Goal: Task Accomplishment & Management: Complete application form

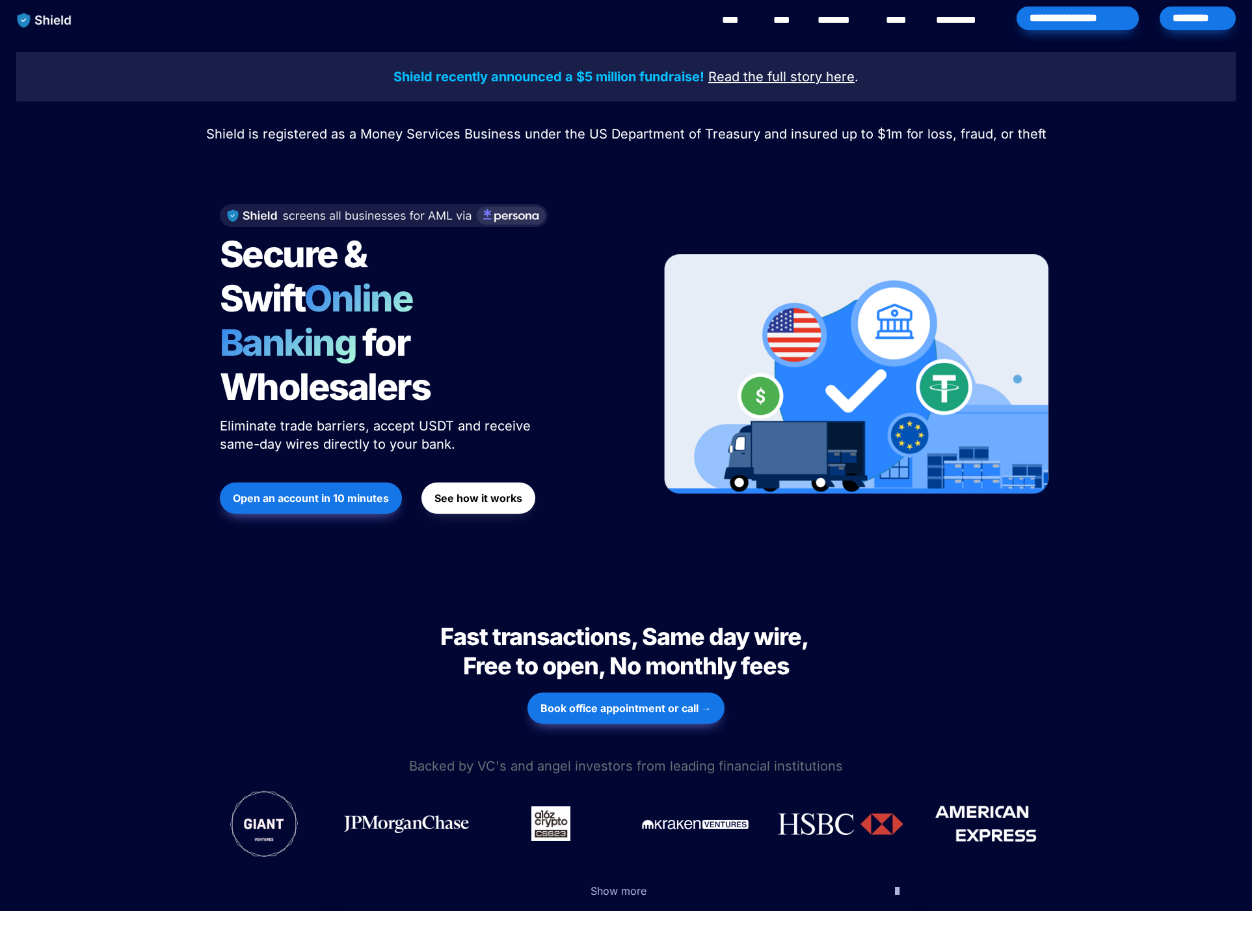
click at [464, 491] on strong "See how it works" at bounding box center [478, 497] width 88 height 13
click at [320, 491] on strong "Open an account in 10 minutes" at bounding box center [310, 497] width 156 height 13
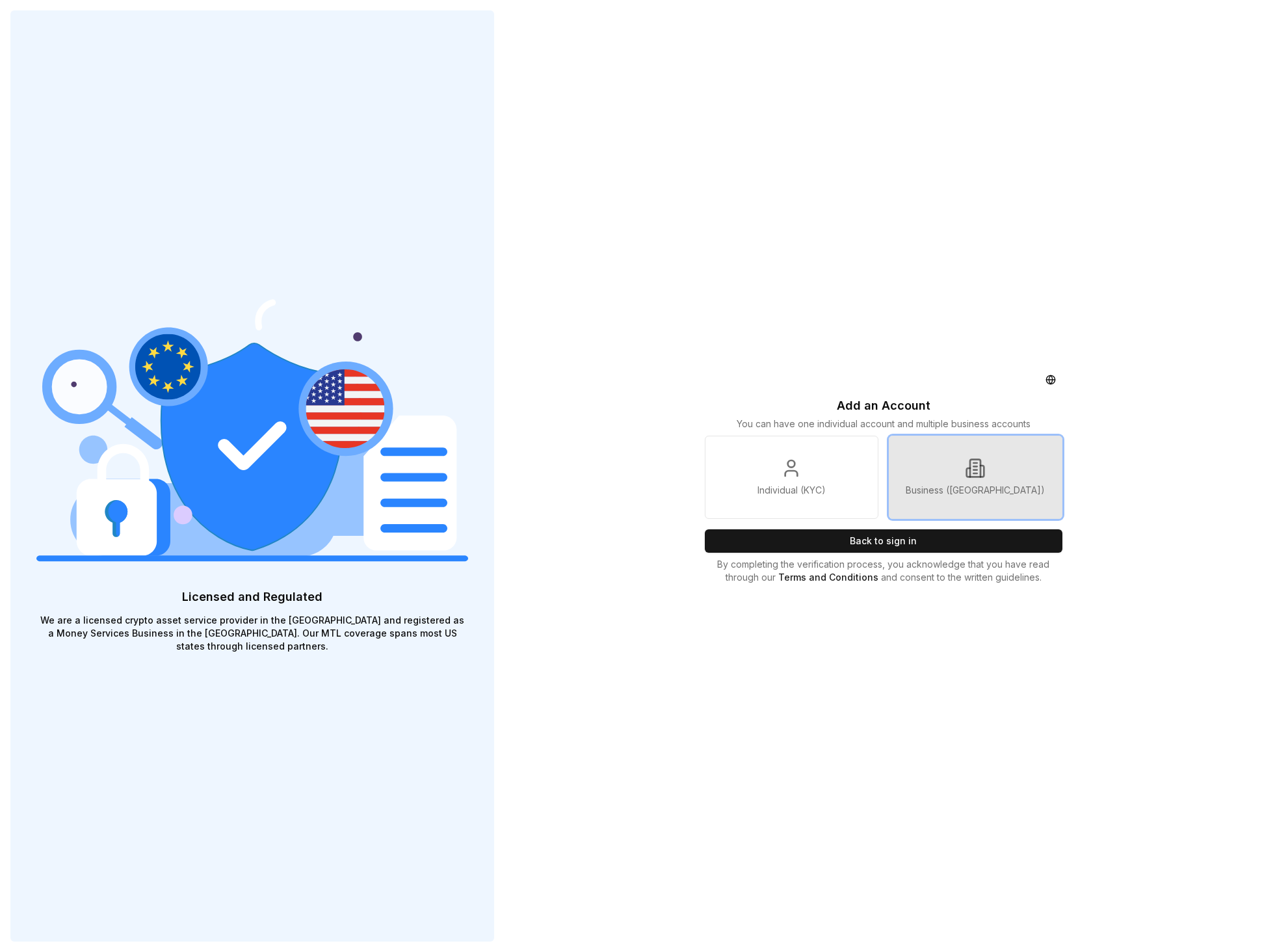
click at [936, 468] on link "Business (KYB)" at bounding box center [976, 477] width 174 height 84
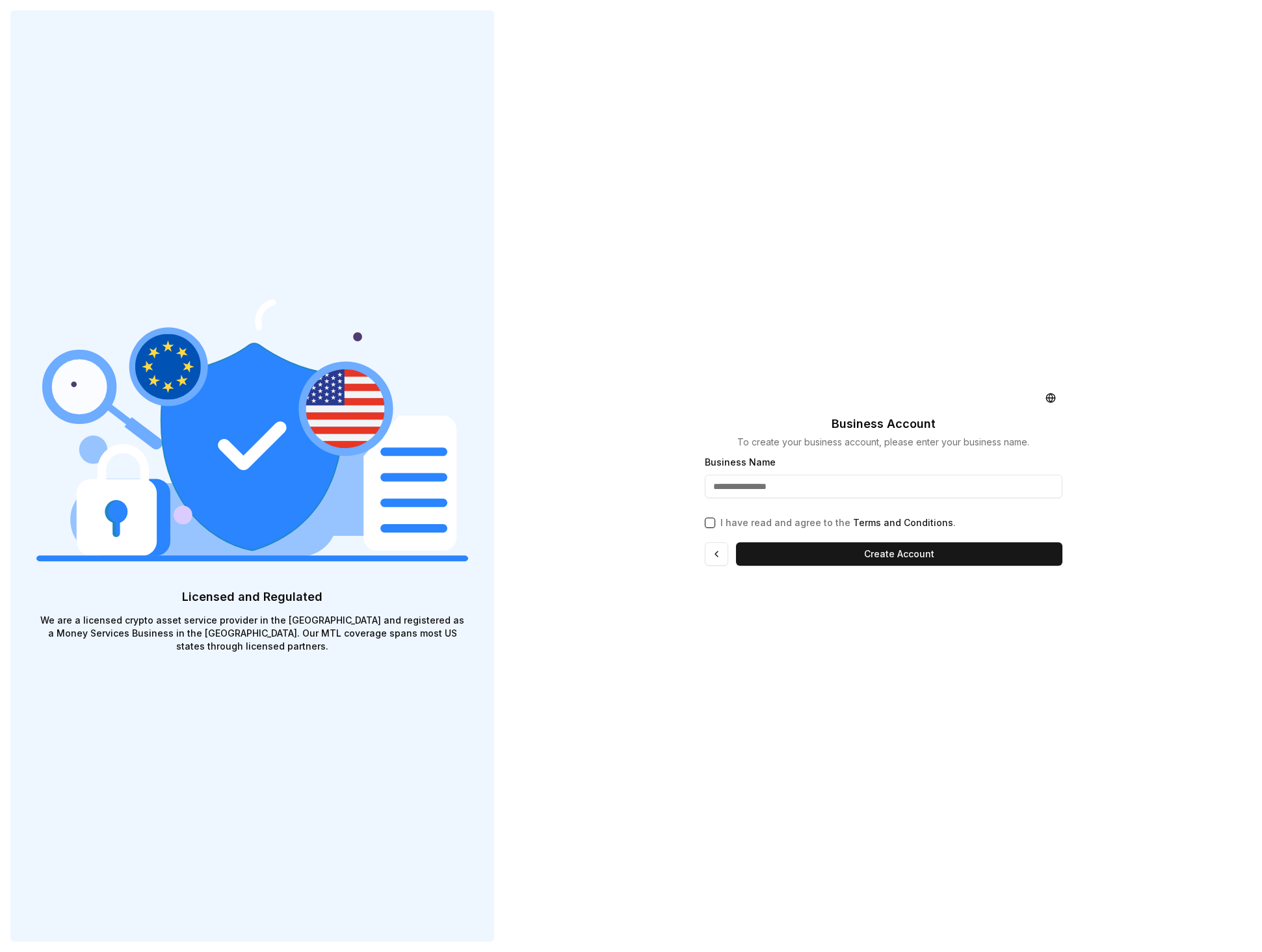
click at [852, 491] on input "Business Name" at bounding box center [883, 486] width 358 height 23
click at [708, 525] on button "I have read and agree to the Terms and Conditions ." at bounding box center [710, 523] width 11 height 11
click at [738, 489] on input "Business Name" at bounding box center [883, 486] width 358 height 23
type input "**********"
click at [810, 559] on button "Create Account" at bounding box center [899, 554] width 326 height 23
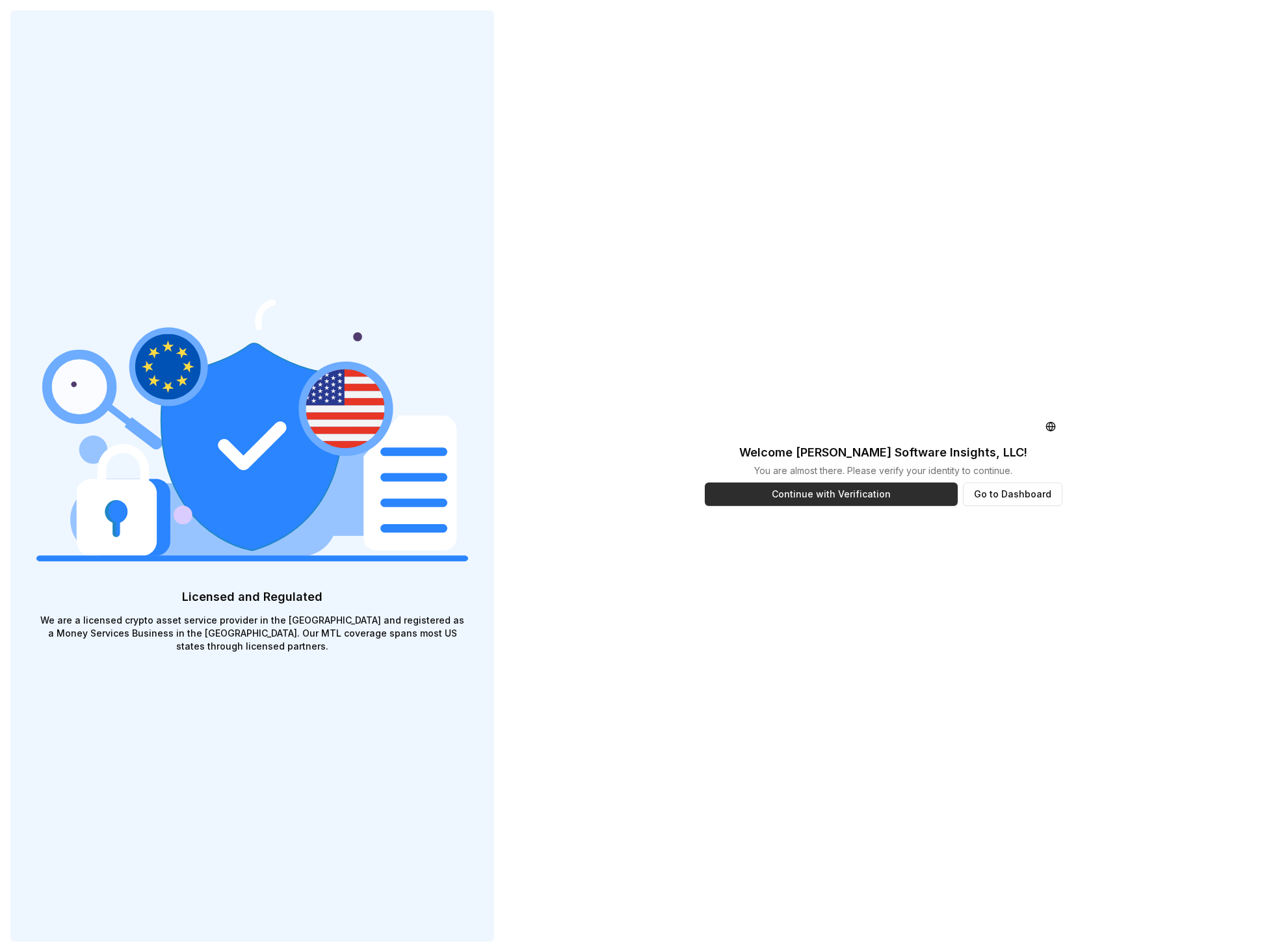
click at [830, 497] on button "Continue with Verification" at bounding box center [831, 494] width 253 height 23
